Goal: Transaction & Acquisition: Purchase product/service

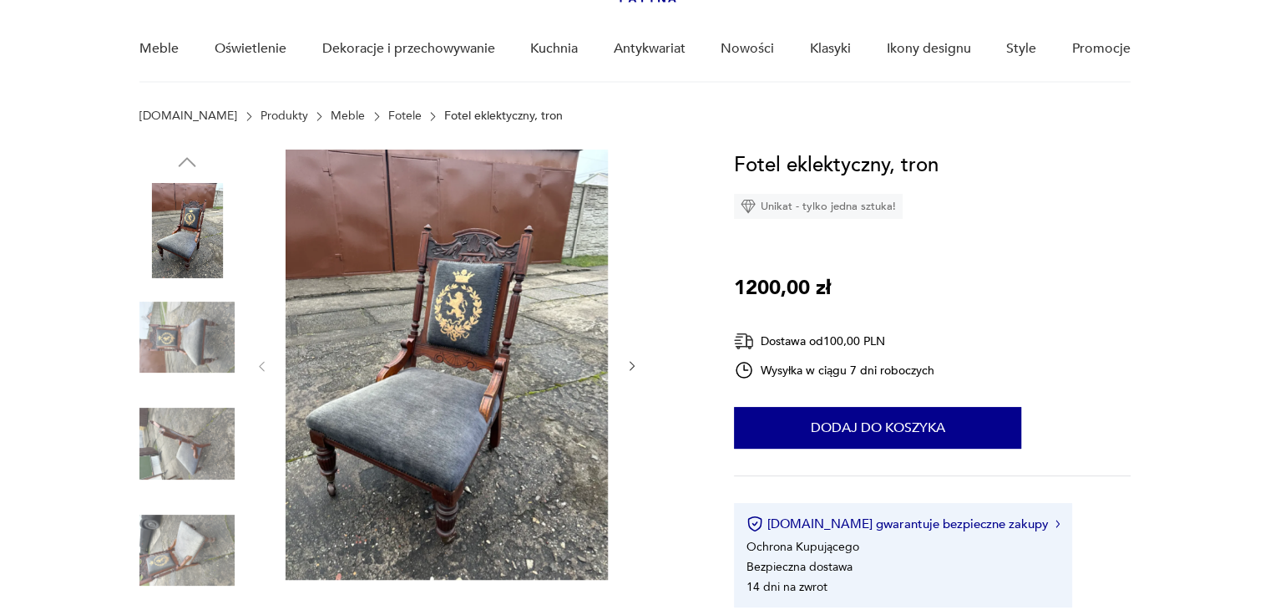
scroll to position [134, 0]
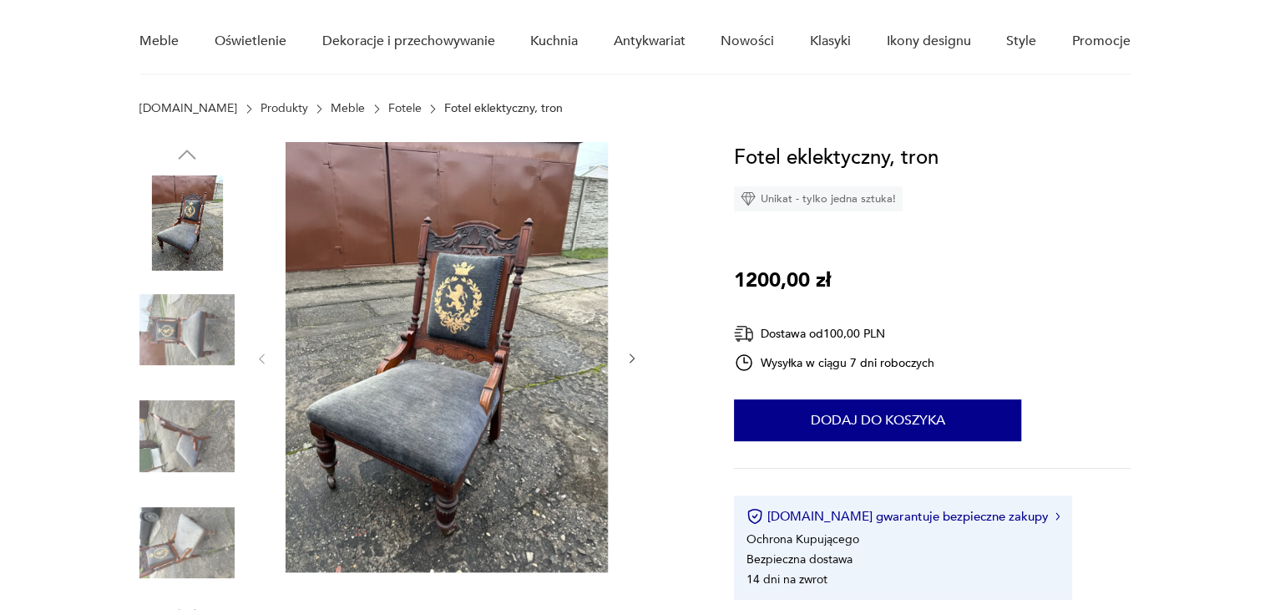
click at [443, 342] on img at bounding box center [447, 357] width 322 height 430
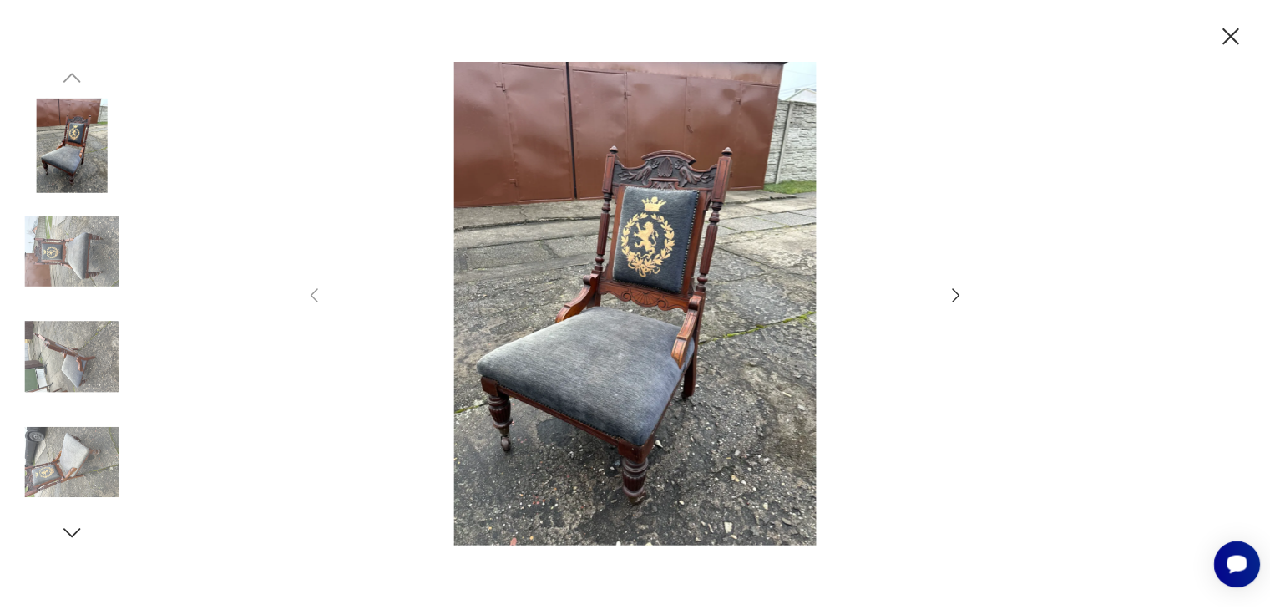
scroll to position [0, 0]
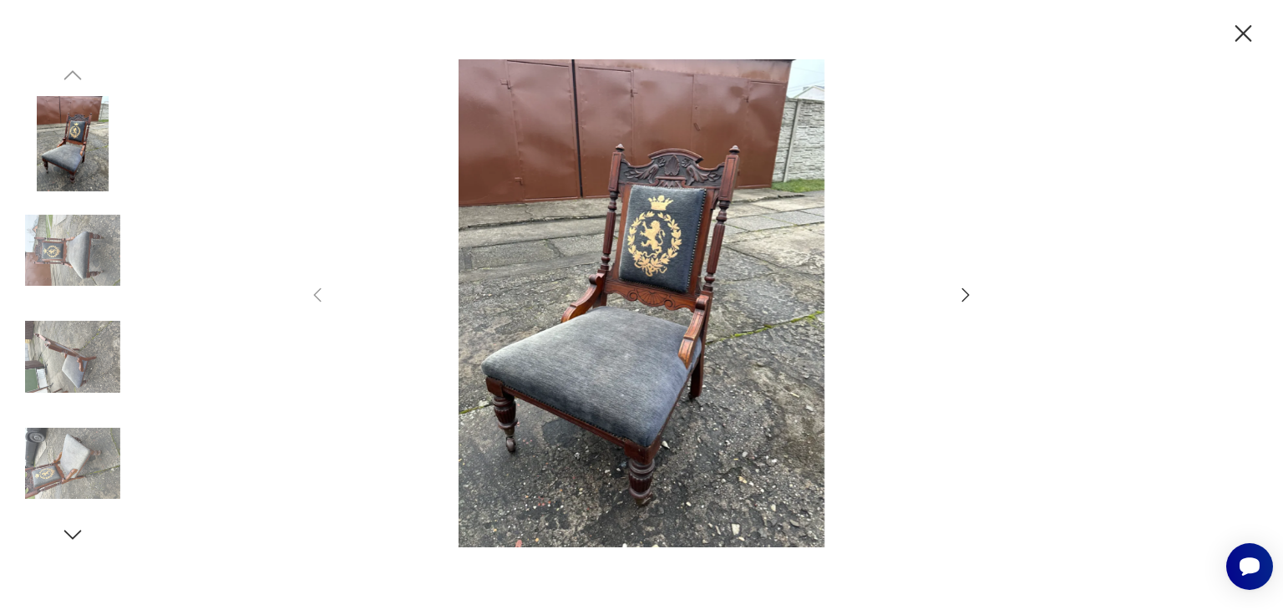
click at [960, 291] on icon "button" at bounding box center [965, 295] width 20 height 20
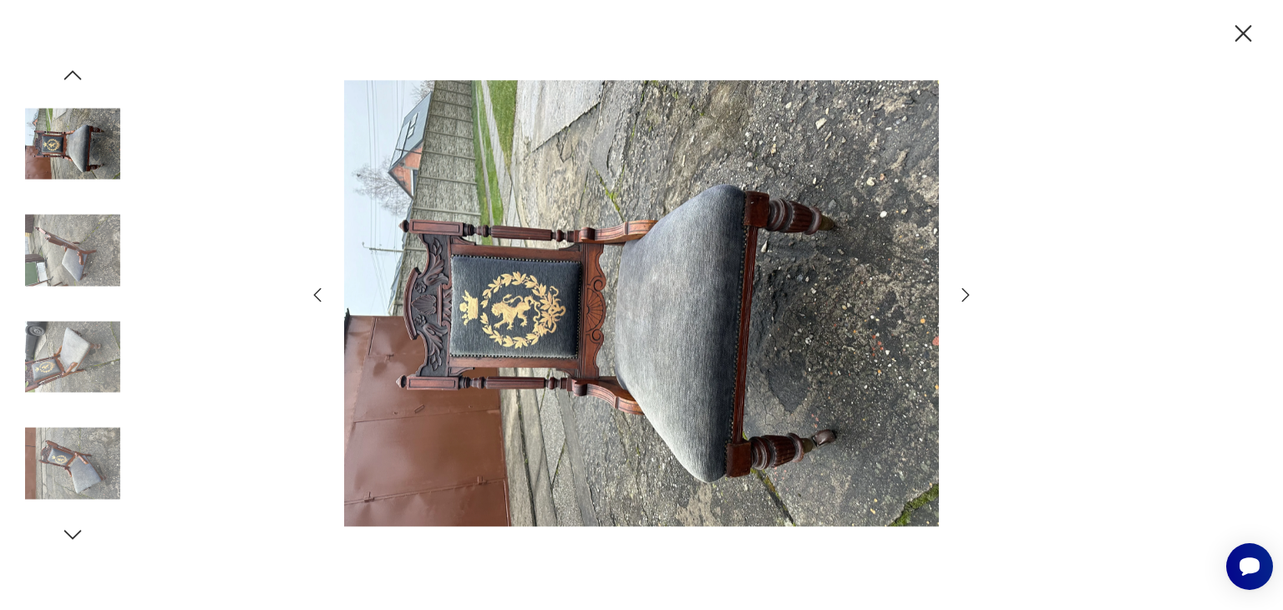
click at [960, 291] on icon "button" at bounding box center [965, 295] width 20 height 20
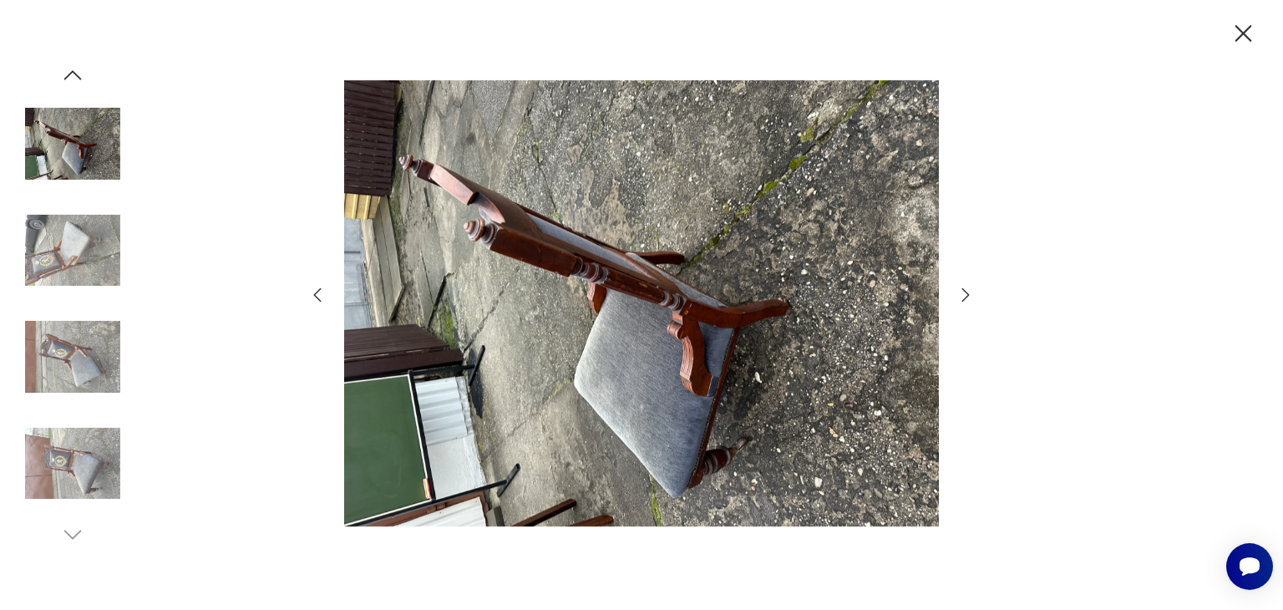
click at [960, 291] on icon "button" at bounding box center [965, 295] width 20 height 20
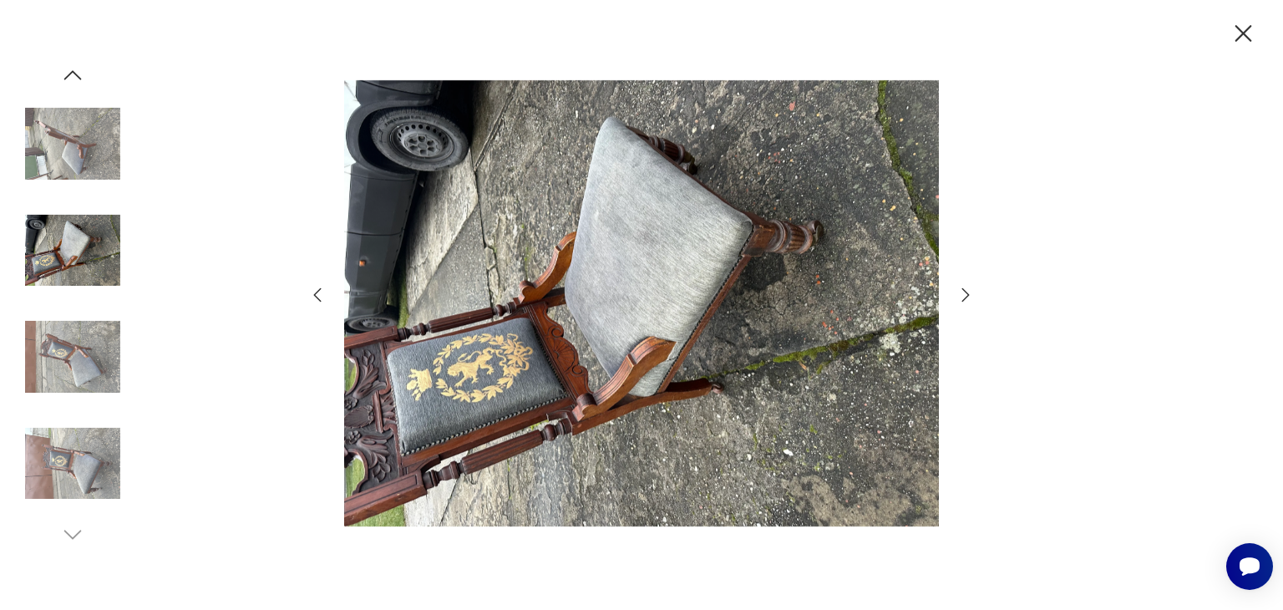
click at [960, 291] on icon "button" at bounding box center [965, 295] width 20 height 20
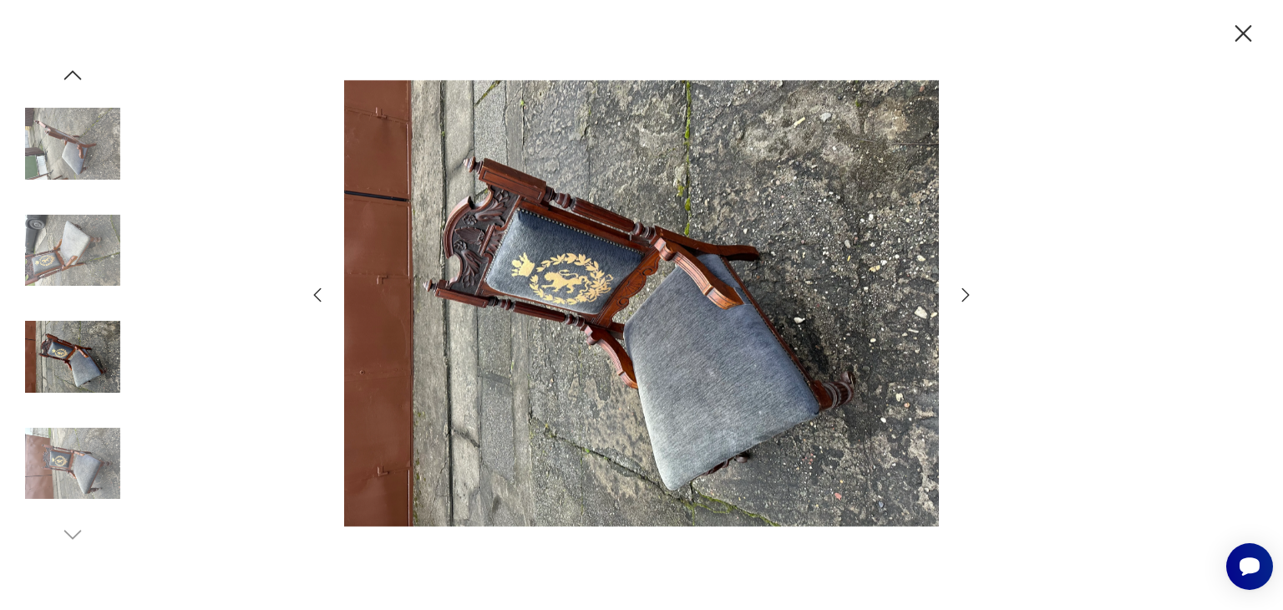
click at [960, 291] on icon "button" at bounding box center [965, 295] width 20 height 20
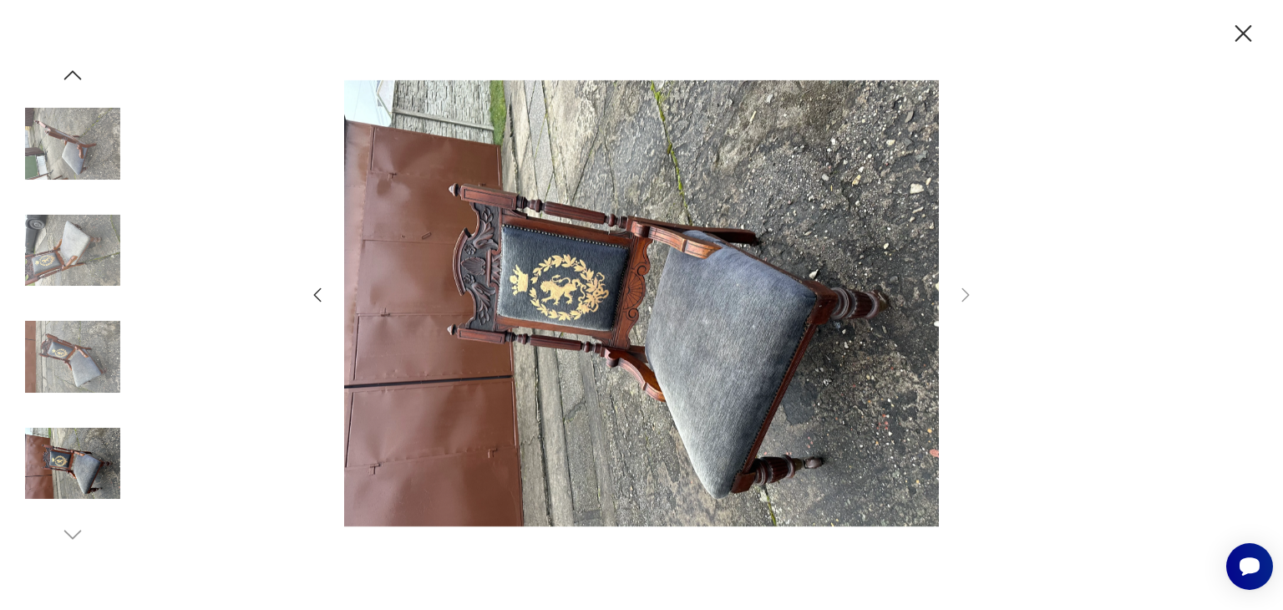
click at [1239, 39] on icon "button" at bounding box center [1242, 33] width 29 height 29
